Goal: Book appointment/travel/reservation

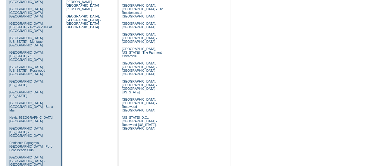
scroll to position [348, 0]
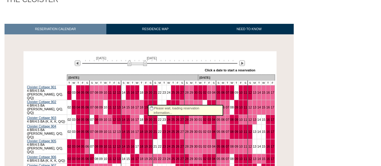
scroll to position [67, 0]
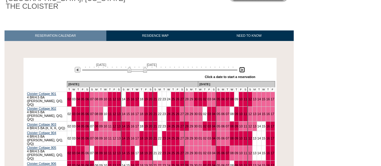
click at [243, 71] on img at bounding box center [242, 70] width 6 height 6
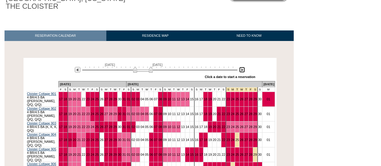
click at [243, 71] on img at bounding box center [242, 70] width 6 height 6
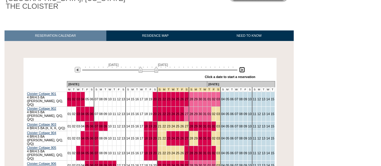
click at [244, 70] on img at bounding box center [242, 70] width 6 height 6
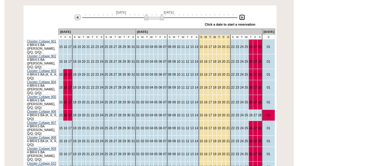
scroll to position [121, 0]
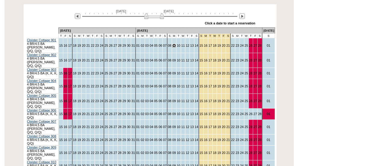
click at [172, 44] on link "09" at bounding box center [174, 46] width 4 height 4
